Goal: Find specific page/section: Find specific page/section

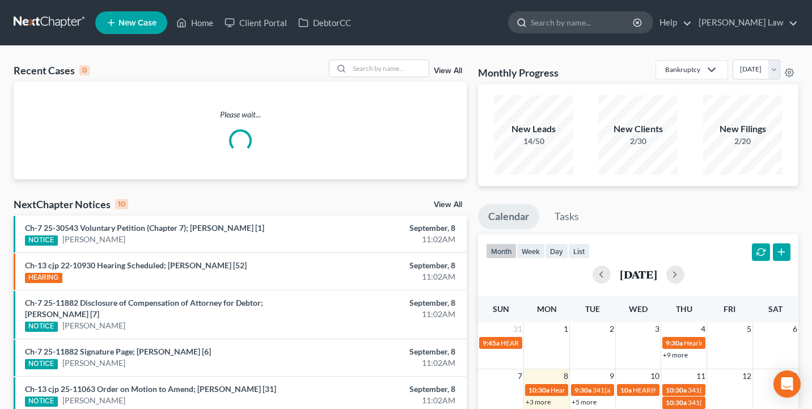
click at [595, 14] on input "search" at bounding box center [583, 22] width 104 height 21
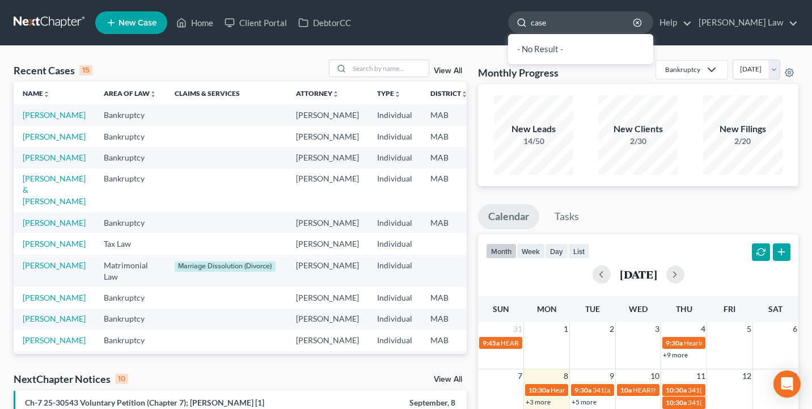
type input "[PERSON_NAME]"
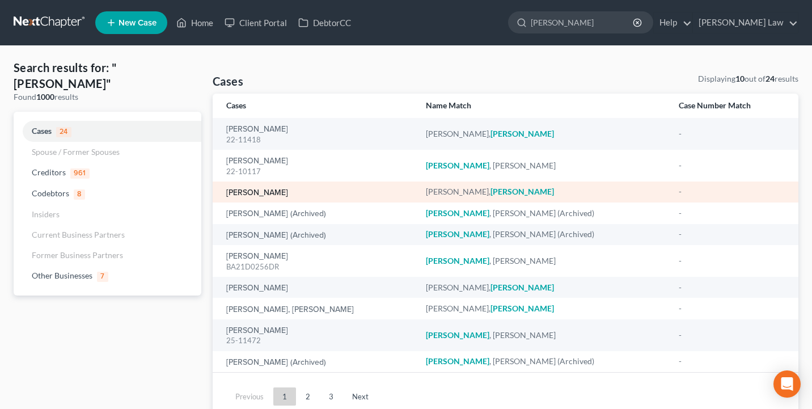
click at [264, 193] on link "[PERSON_NAME]" at bounding box center [257, 193] width 62 height 8
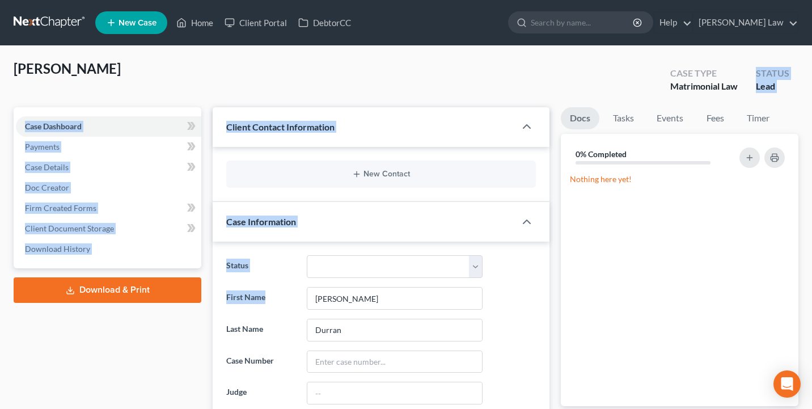
drag, startPoint x: 395, startPoint y: 101, endPoint x: 510, endPoint y: 282, distance: 213.9
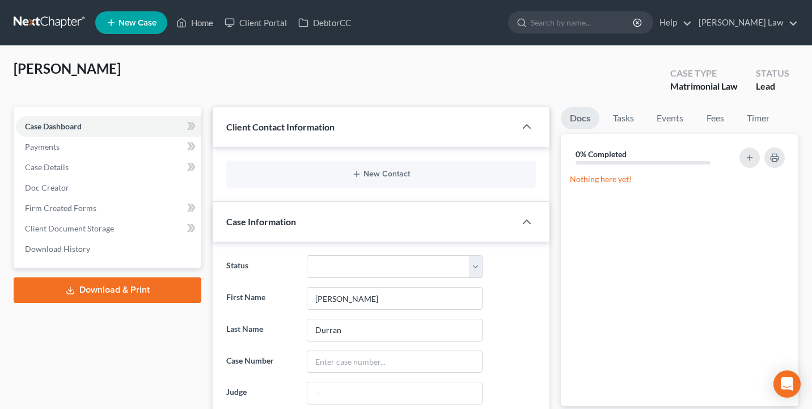
click at [504, 78] on div "[PERSON_NAME] Upgraded Case Type Matrimonial Law Status Lead" at bounding box center [406, 84] width 785 height 48
click at [521, 120] on icon "button" at bounding box center [527, 127] width 14 height 14
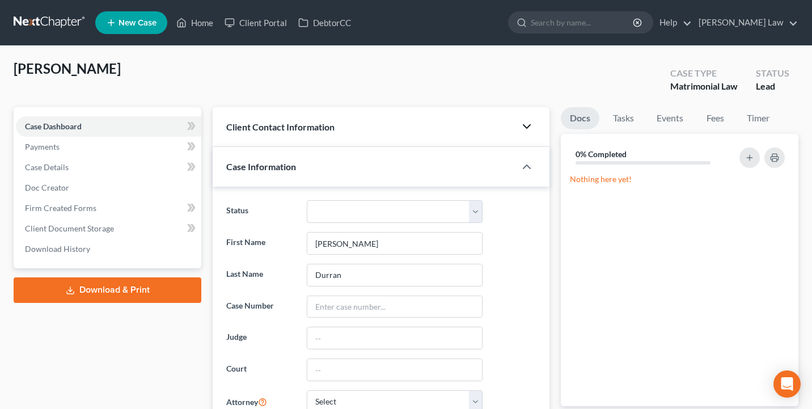
click at [521, 120] on icon "button" at bounding box center [527, 127] width 14 height 14
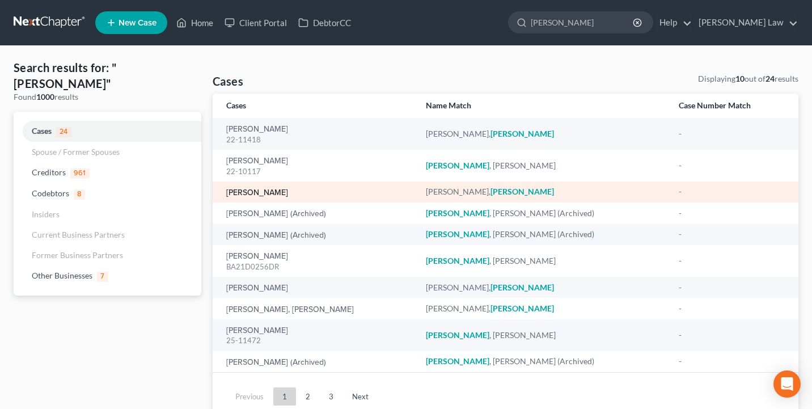
click at [246, 194] on link "[PERSON_NAME]" at bounding box center [257, 193] width 62 height 8
select select "0"
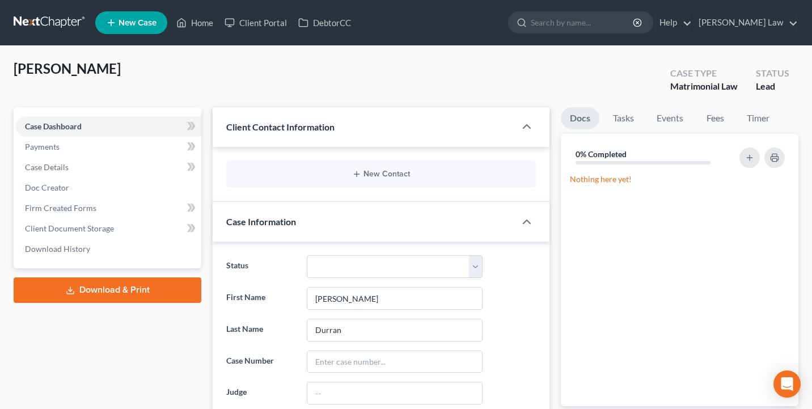
scroll to position [161, 0]
